Goal: Task Accomplishment & Management: Manage account settings

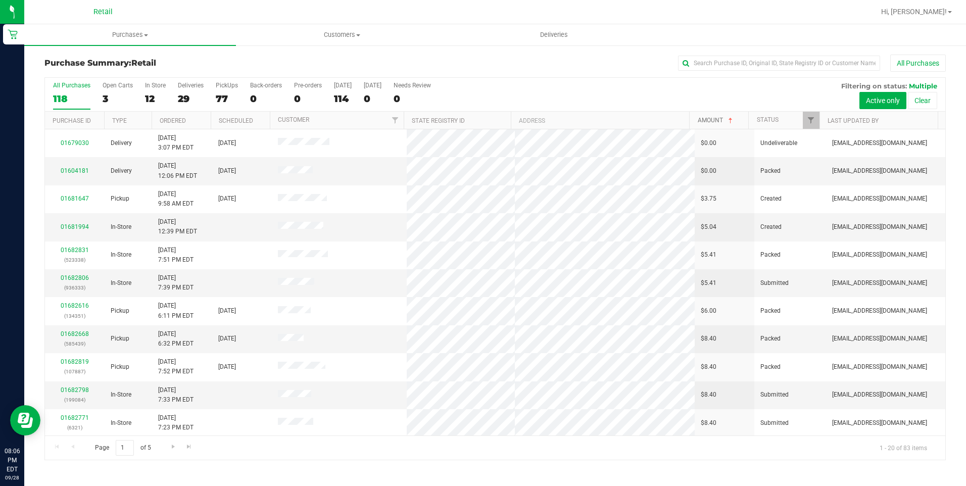
click at [705, 118] on link "Amount" at bounding box center [716, 120] width 37 height 7
click at [706, 121] on link "Amount" at bounding box center [716, 120] width 37 height 7
click at [714, 122] on link "Amount" at bounding box center [710, 120] width 25 height 7
click at [155, 90] on label "In Store 12" at bounding box center [155, 96] width 21 height 28
click at [0, 0] on input "In Store 12" at bounding box center [0, 0] width 0 height 0
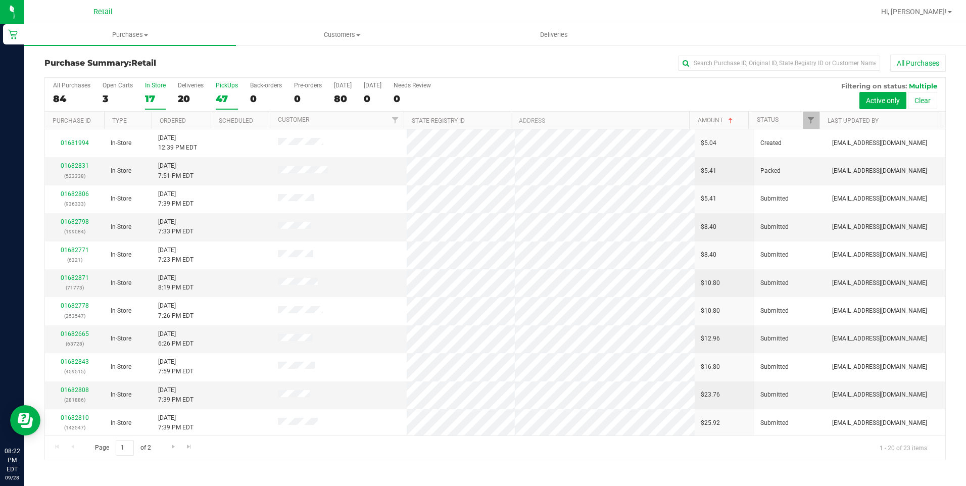
click at [216, 95] on div "47" at bounding box center [227, 99] width 22 height 12
click at [0, 0] on input "PickUps 47" at bounding box center [0, 0] width 0 height 0
click at [62, 94] on div "84" at bounding box center [71, 99] width 37 height 12
click at [0, 0] on input "All Purchases 84" at bounding box center [0, 0] width 0 height 0
click at [705, 121] on link "Amount" at bounding box center [716, 120] width 37 height 7
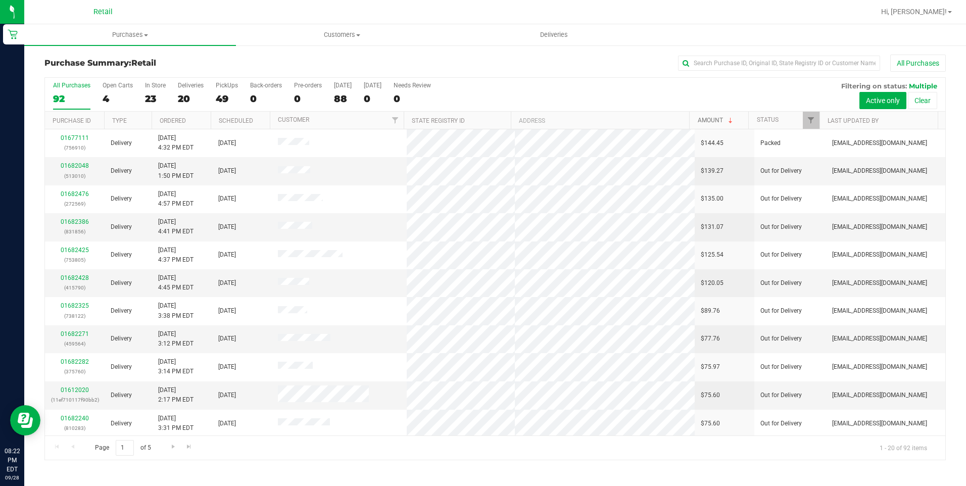
click at [705, 121] on link "Amount" at bounding box center [716, 120] width 37 height 7
click at [705, 121] on link "Amount" at bounding box center [710, 120] width 25 height 7
